Goal: Check status: Check status

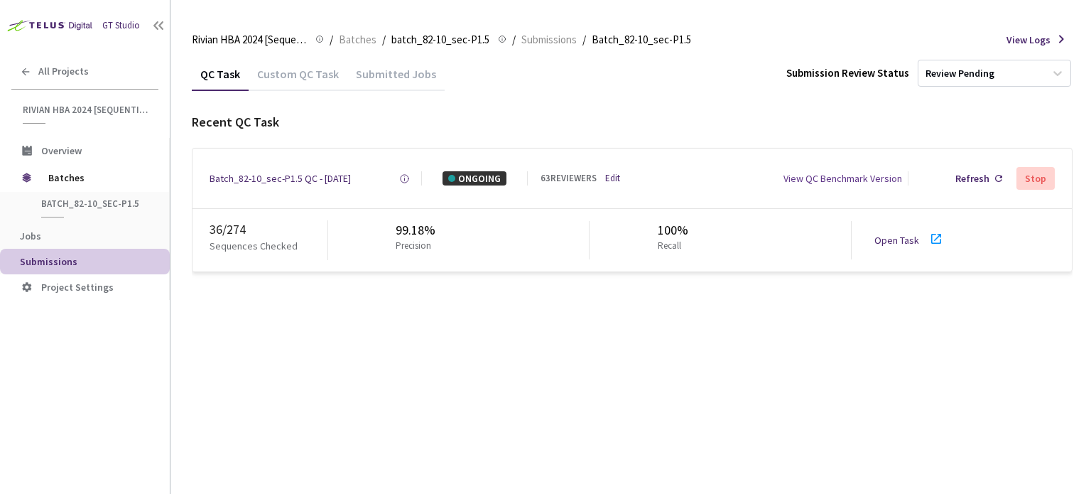
click at [932, 232] on icon at bounding box center [936, 238] width 17 height 17
click at [233, 180] on div "Batch_82-10_sec-P1.5 QC - [DATE]" at bounding box center [280, 178] width 141 height 14
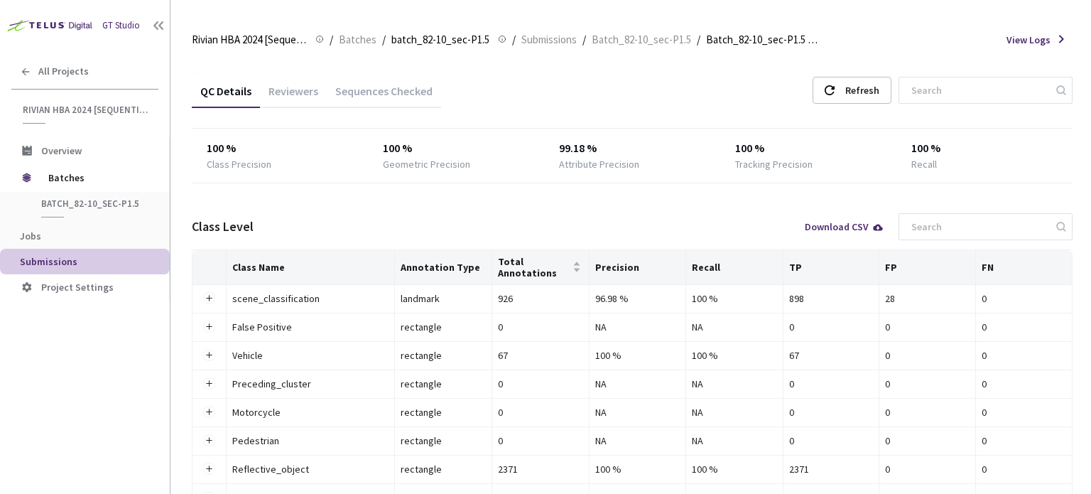
click at [306, 97] on div "Reviewers" at bounding box center [293, 96] width 67 height 24
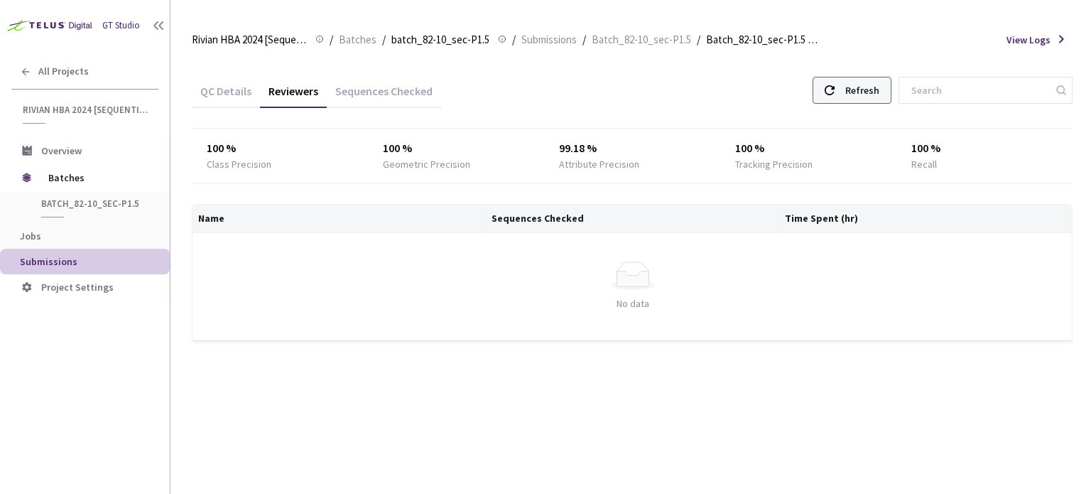
click at [858, 96] on div "Refresh" at bounding box center [852, 90] width 79 height 27
click at [862, 92] on div "Refresh" at bounding box center [852, 90] width 79 height 27
click at [875, 89] on div "Refresh" at bounding box center [863, 90] width 34 height 26
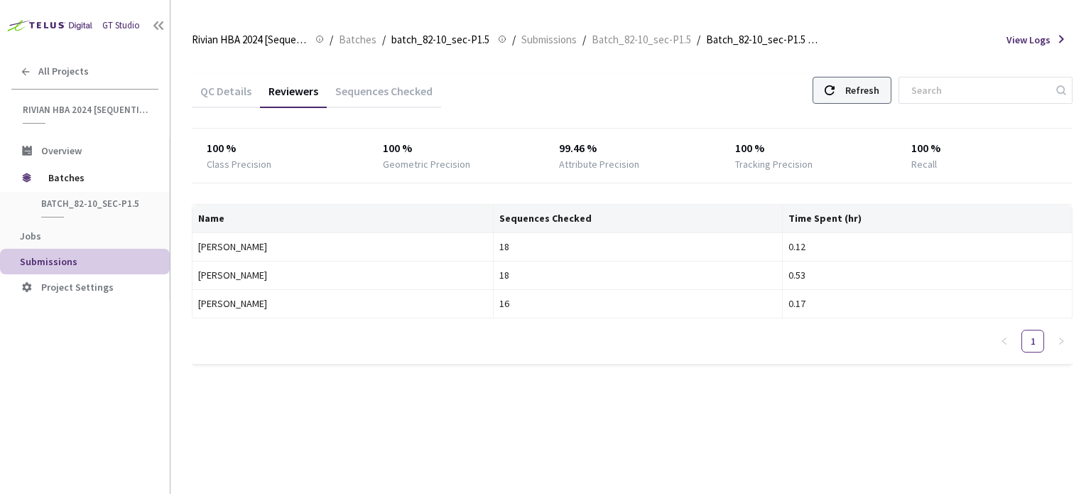
click at [875, 89] on div "Refresh" at bounding box center [863, 90] width 34 height 26
click at [875, 88] on div "Refresh" at bounding box center [863, 90] width 34 height 26
